Goal: Use online tool/utility: Use online tool/utility

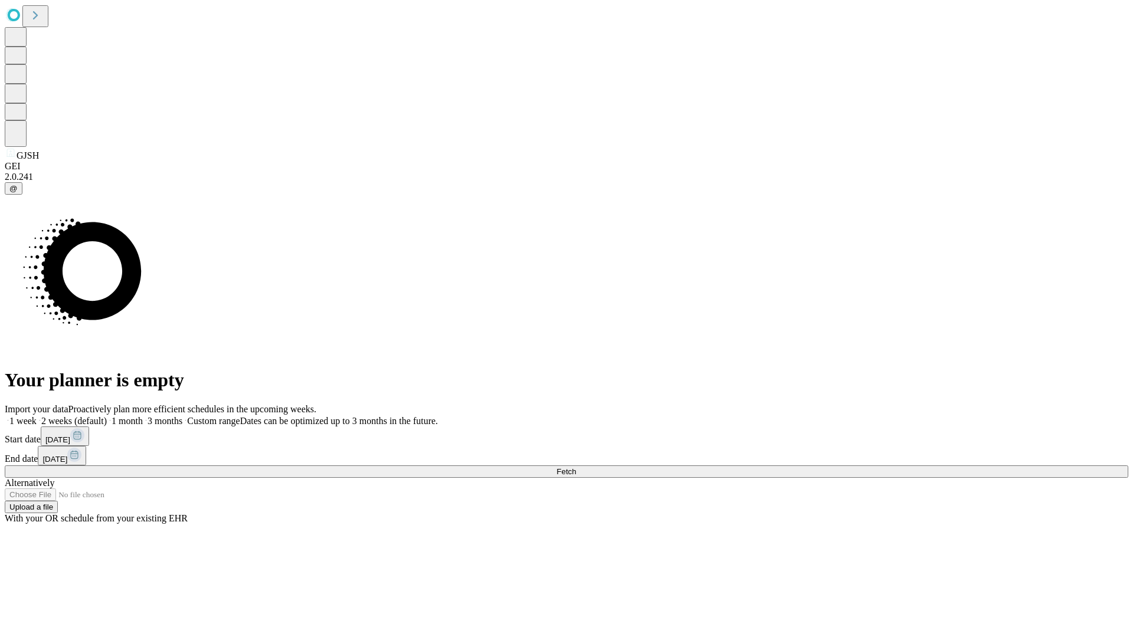
click at [576, 467] on span "Fetch" at bounding box center [565, 471] width 19 height 9
